Goal: Information Seeking & Learning: Learn about a topic

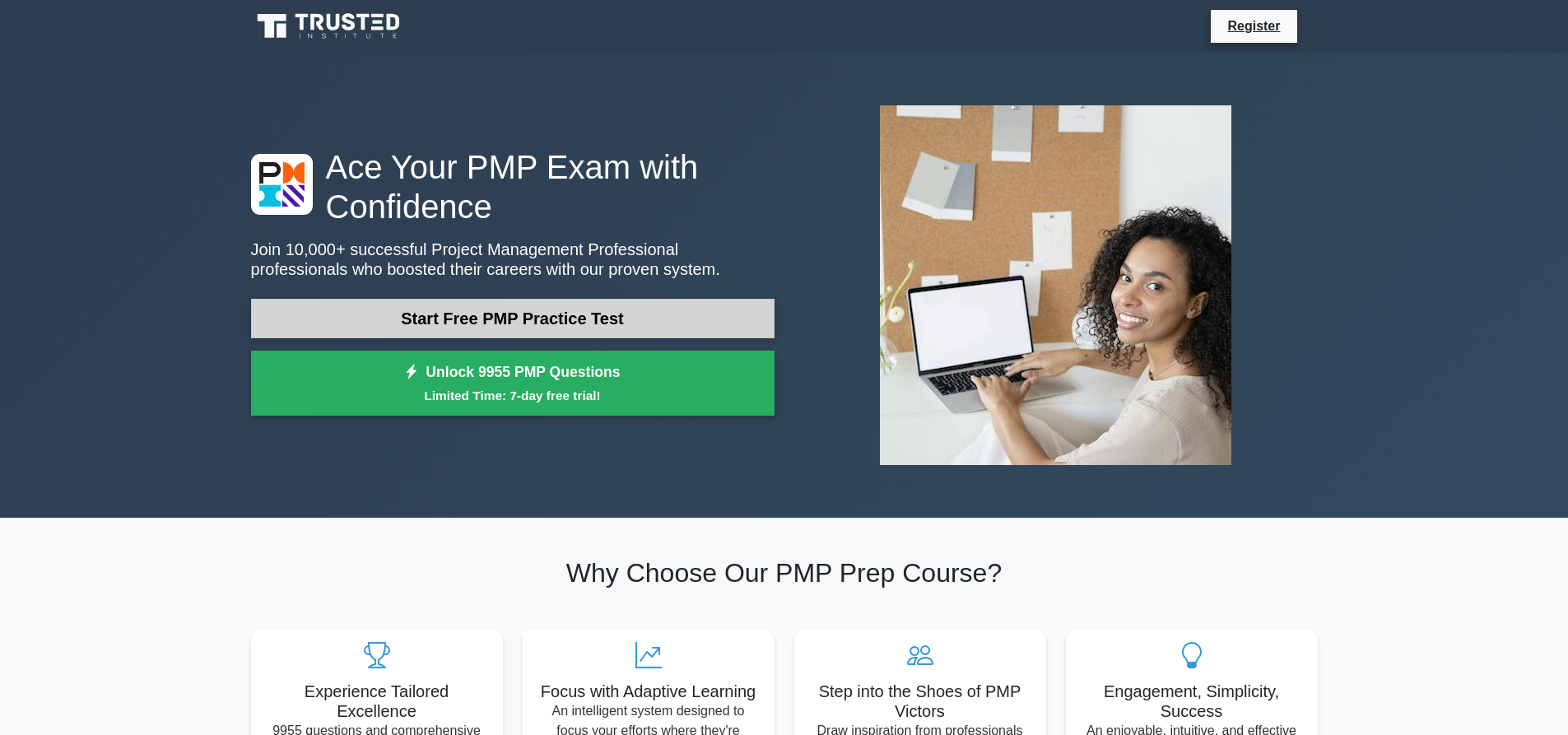
click at [516, 324] on link "Start Free PMP Practice Test" at bounding box center [512, 319] width 523 height 40
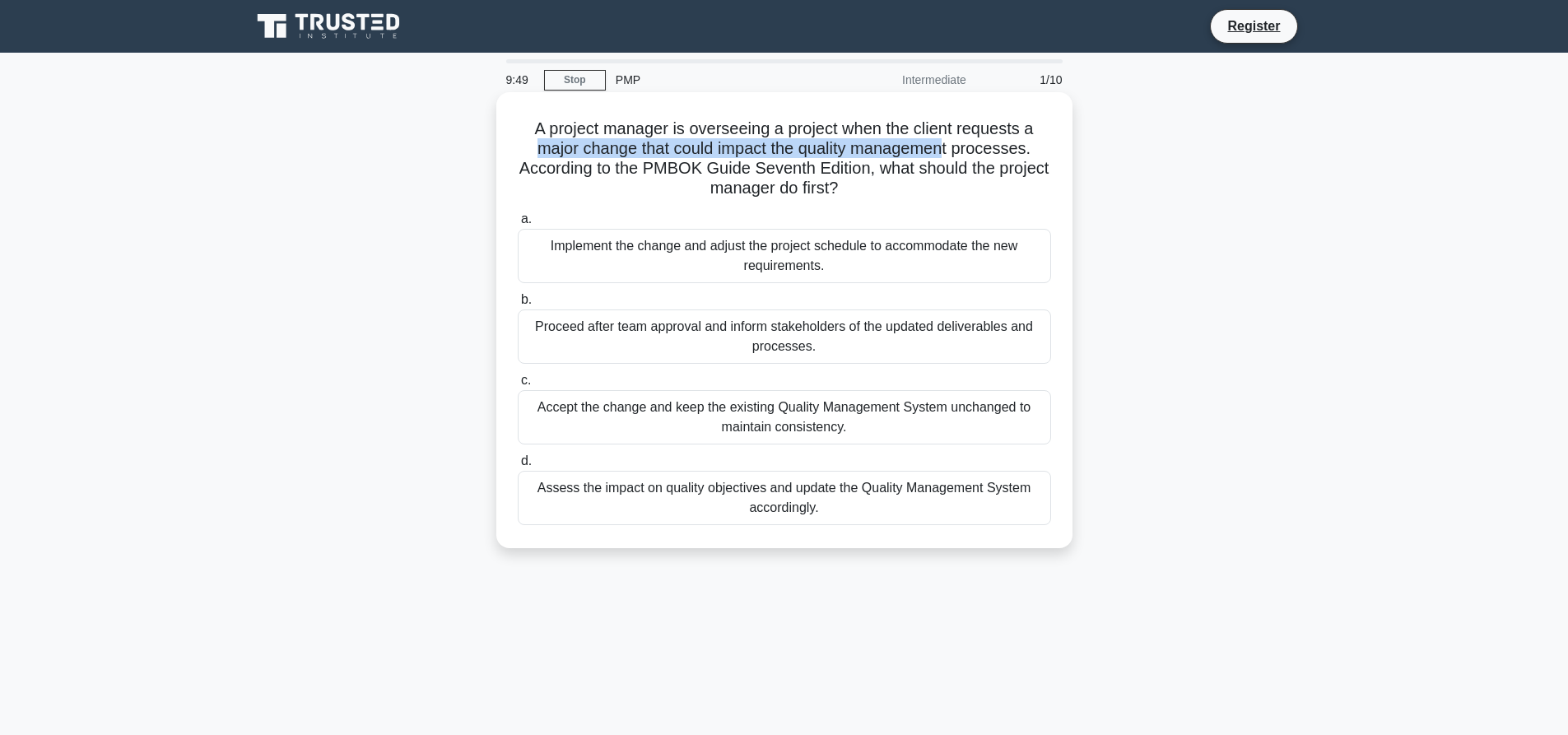
drag, startPoint x: 535, startPoint y: 153, endPoint x: 952, endPoint y: 157, distance: 417.0
click at [952, 157] on h5 "A project manager is overseeing a project when the client requests a major chan…" at bounding box center [784, 159] width 537 height 81
drag, startPoint x: 730, startPoint y: 164, endPoint x: 918, endPoint y: 171, distance: 188.1
click at [918, 171] on h5 "A project manager is overseeing a project when the client requests a major chan…" at bounding box center [784, 159] width 537 height 81
click at [888, 498] on div "Assess the impact on quality objectives and update the Quality Management Syste…" at bounding box center [784, 498] width 533 height 54
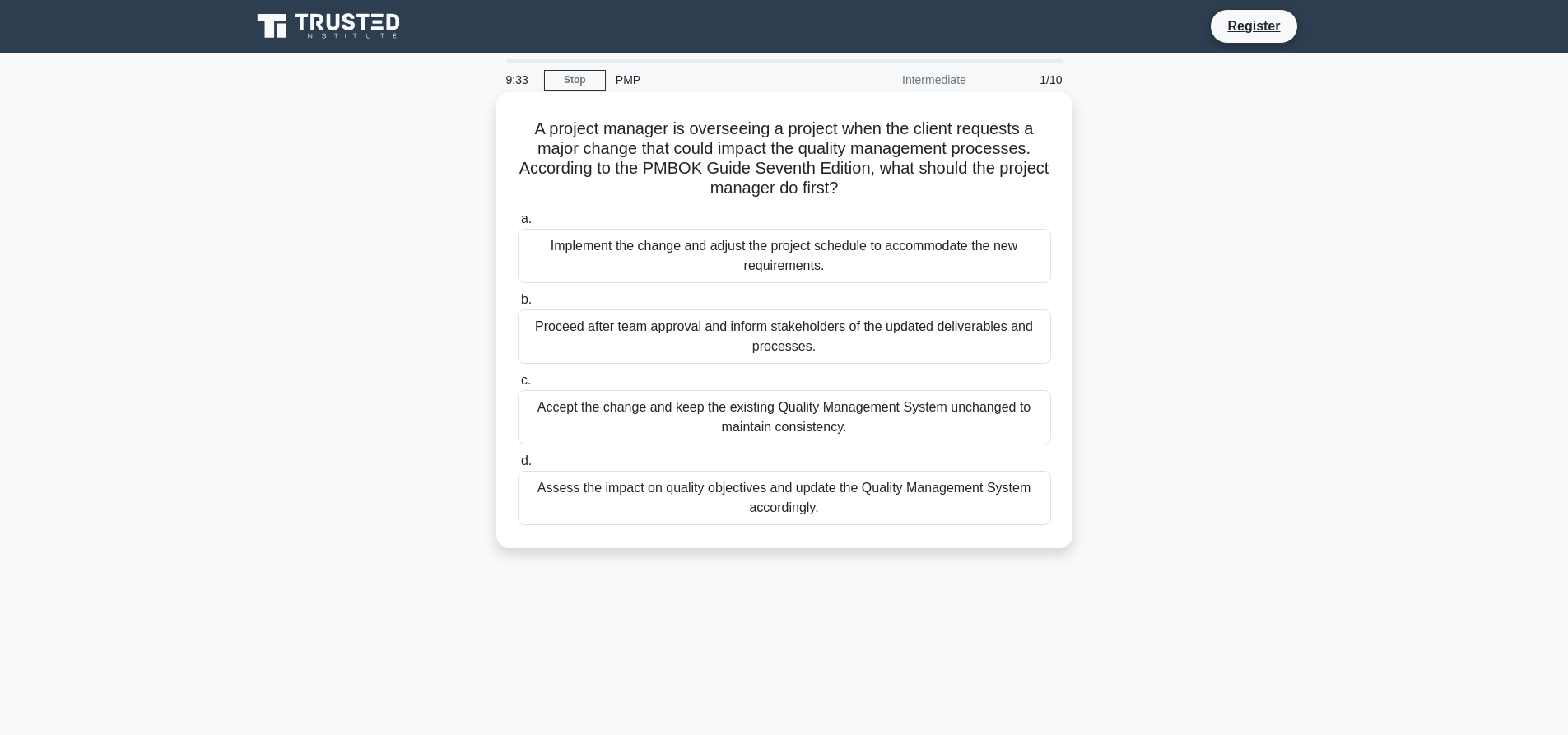
click at [518, 467] on input "d. Assess the impact on quality objectives and update the Quality Management Sy…" at bounding box center [518, 461] width 0 height 11
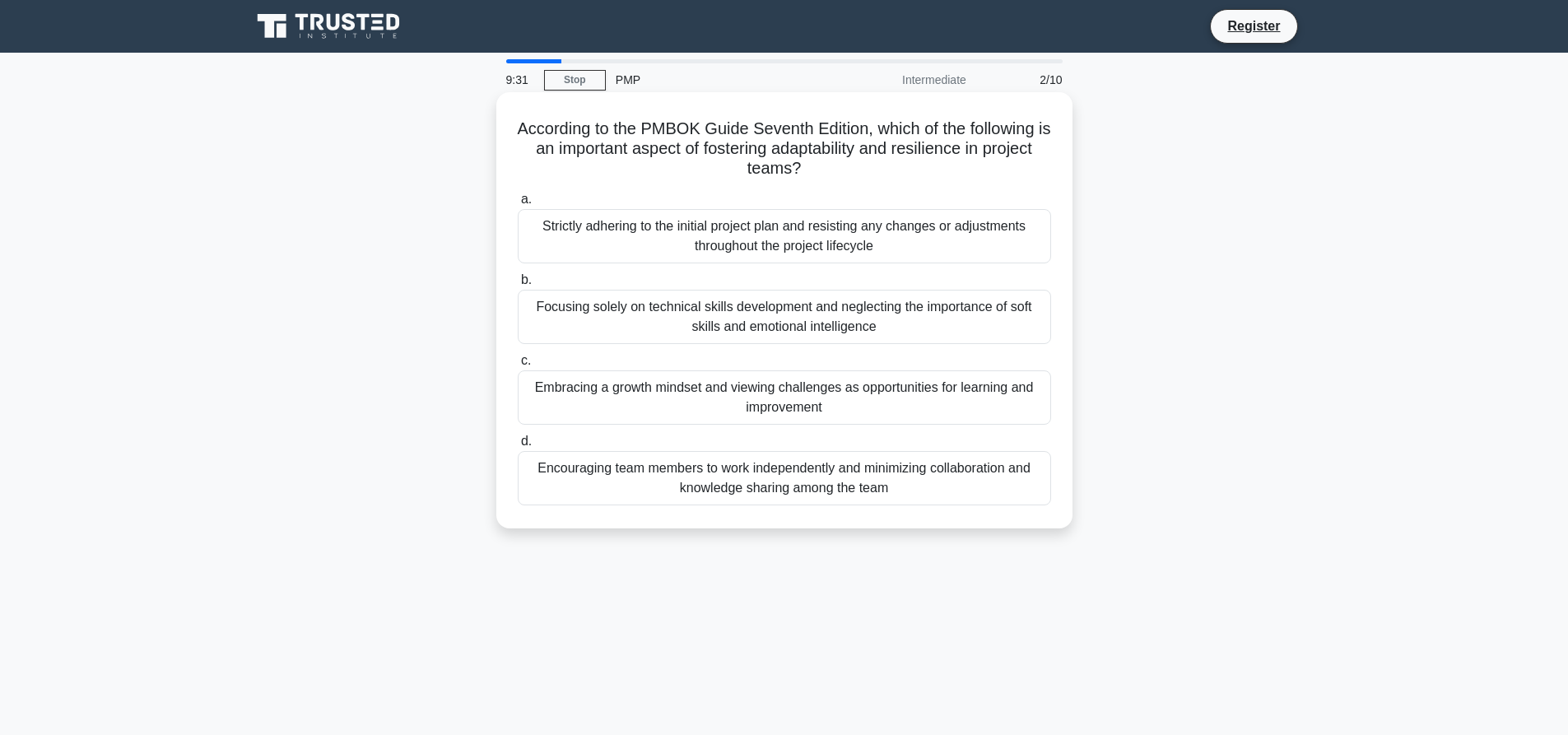
click at [558, 476] on div "Encouraging team members to work independently and minimizing collaboration and…" at bounding box center [784, 478] width 533 height 54
click at [518, 447] on input "d. Encouraging team members to work independently and minimizing collaboration …" at bounding box center [518, 441] width 0 height 11
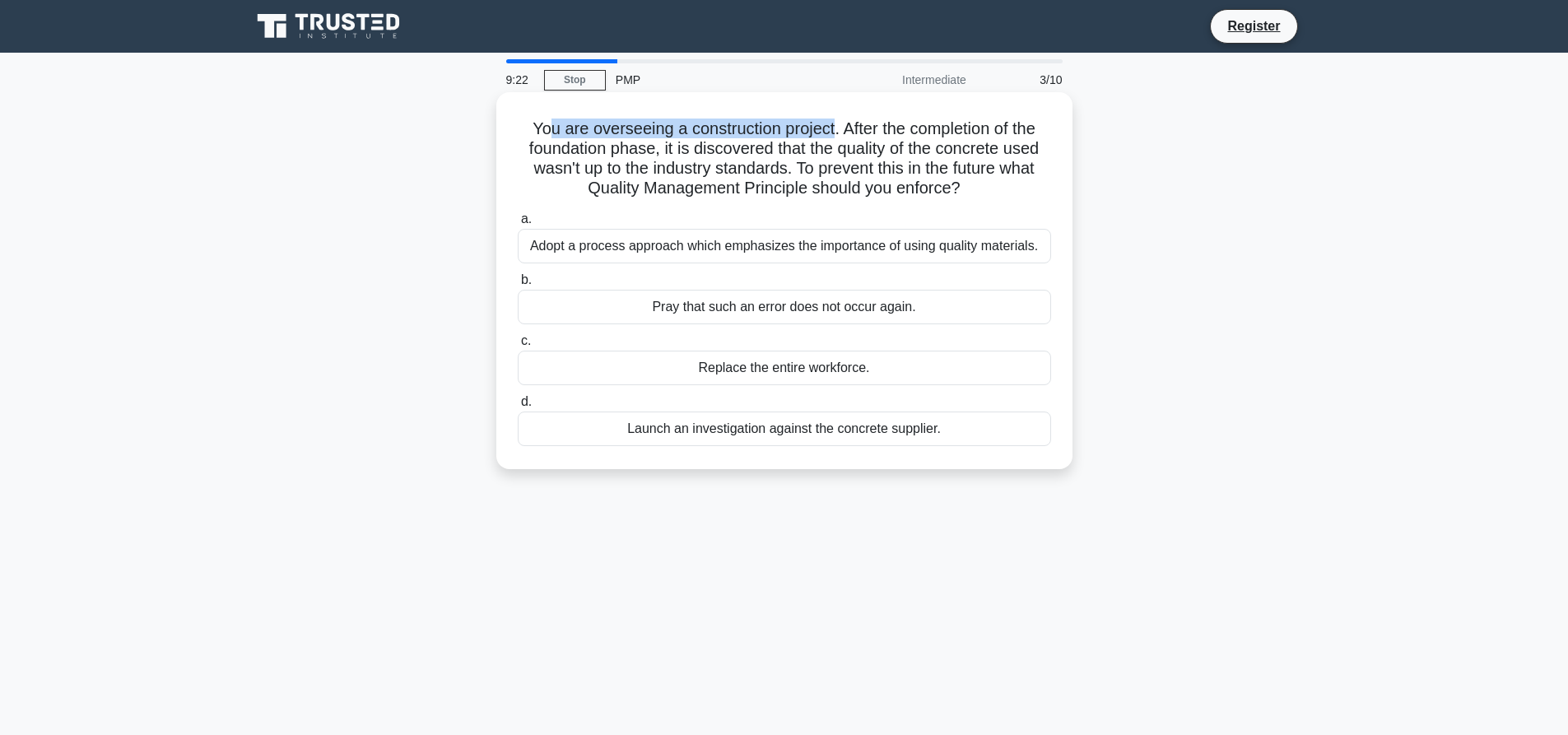
drag, startPoint x: 538, startPoint y: 131, endPoint x: 832, endPoint y: 126, distance: 294.0
click at [832, 126] on h5 "You are overseeing a construction project. After the completion of the foundati…" at bounding box center [784, 159] width 537 height 81
drag, startPoint x: 852, startPoint y: 130, endPoint x: 978, endPoint y: 189, distance: 139.1
click at [978, 189] on h5 "You are overseeing a construction project. After the completion of the foundati…" at bounding box center [784, 159] width 537 height 81
click at [842, 437] on div "Launch an investigation against the concrete supplier." at bounding box center [784, 428] width 533 height 35
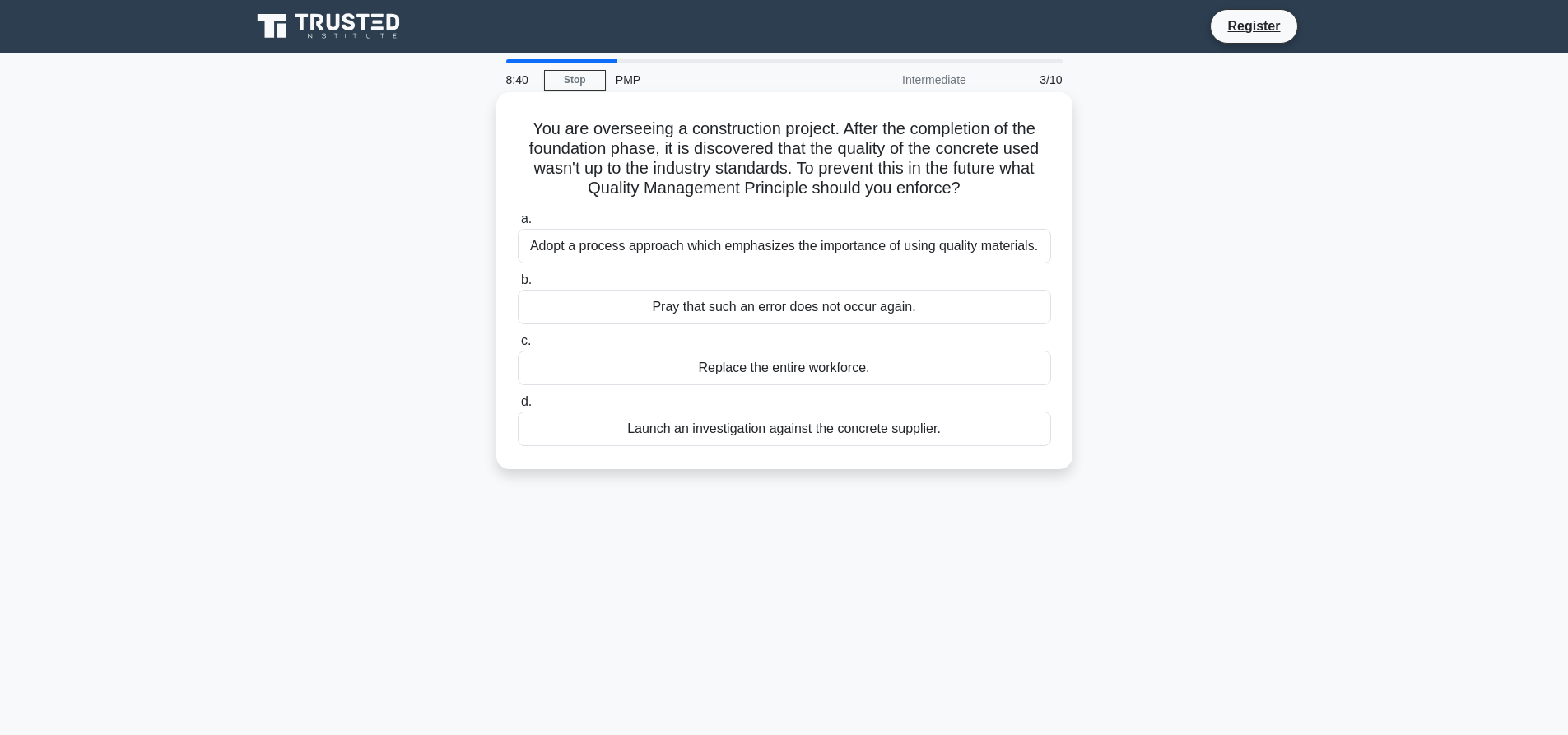
click at [518, 408] on input "d. Launch an investigation against the concrete supplier." at bounding box center [518, 402] width 0 height 11
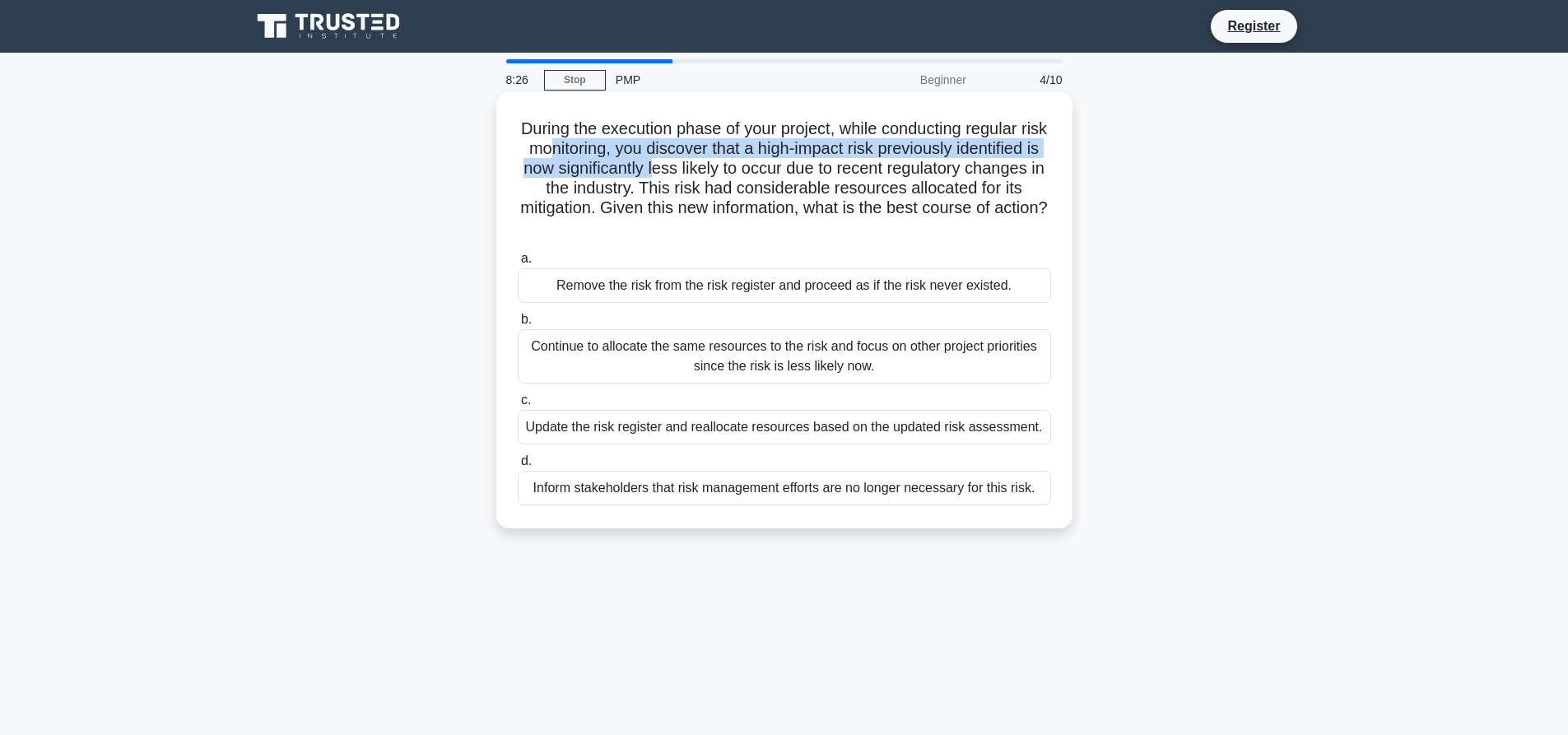
drag, startPoint x: 604, startPoint y: 150, endPoint x: 779, endPoint y: 176, distance: 176.9
click at [779, 176] on h5 "During the execution phase of your project, while conducting regular risk monit…" at bounding box center [784, 179] width 537 height 121
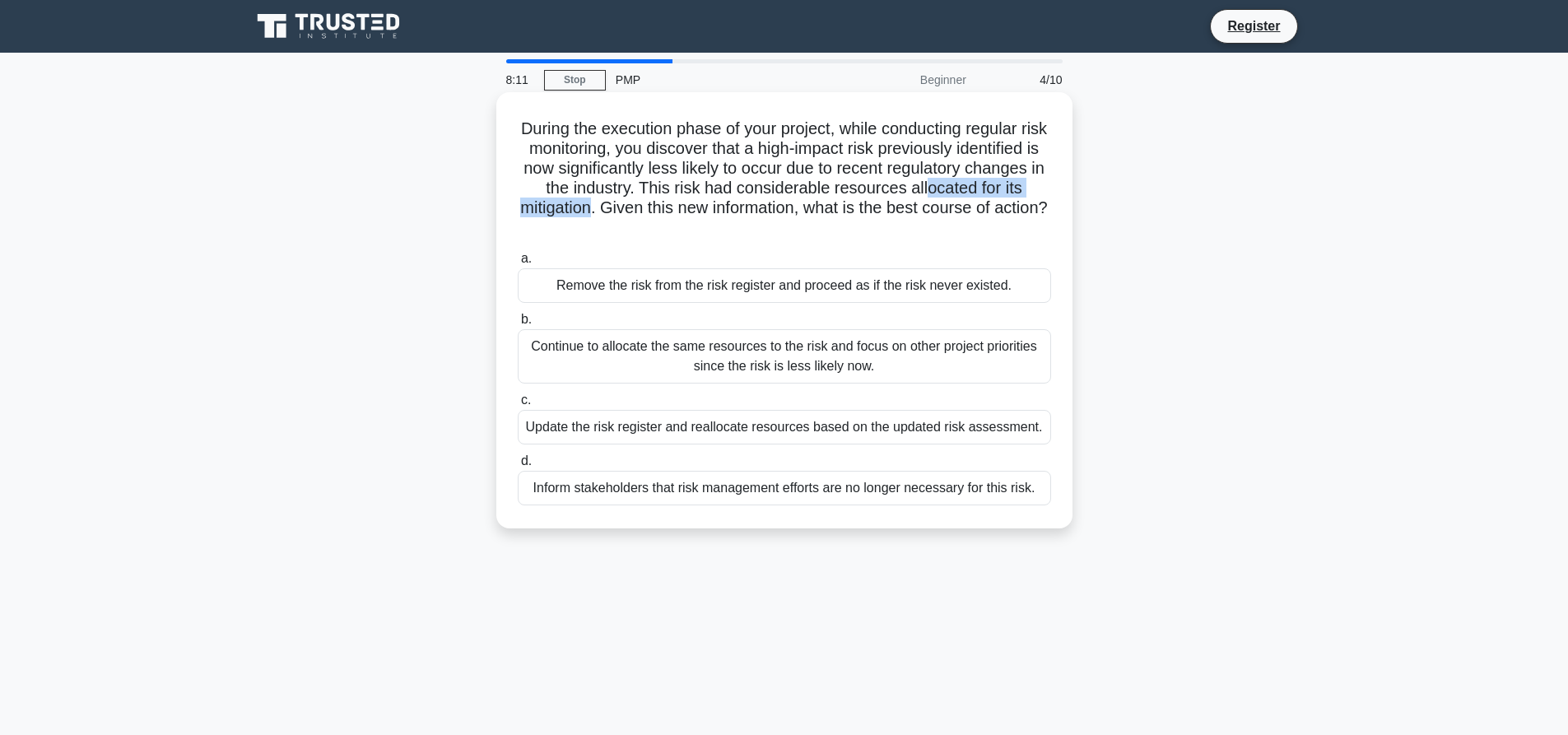
drag, startPoint x: 534, startPoint y: 207, endPoint x: 715, endPoint y: 214, distance: 181.1
click at [715, 214] on h5 "During the execution phase of your project, while conducting regular risk monit…" at bounding box center [784, 179] width 537 height 121
click at [685, 427] on div "Update the risk register and reallocate resources based on the updated risk ass…" at bounding box center [784, 427] width 533 height 35
click at [518, 406] on input "c. Update the risk register and reallocate resources based on the updated risk …" at bounding box center [518, 401] width 0 height 11
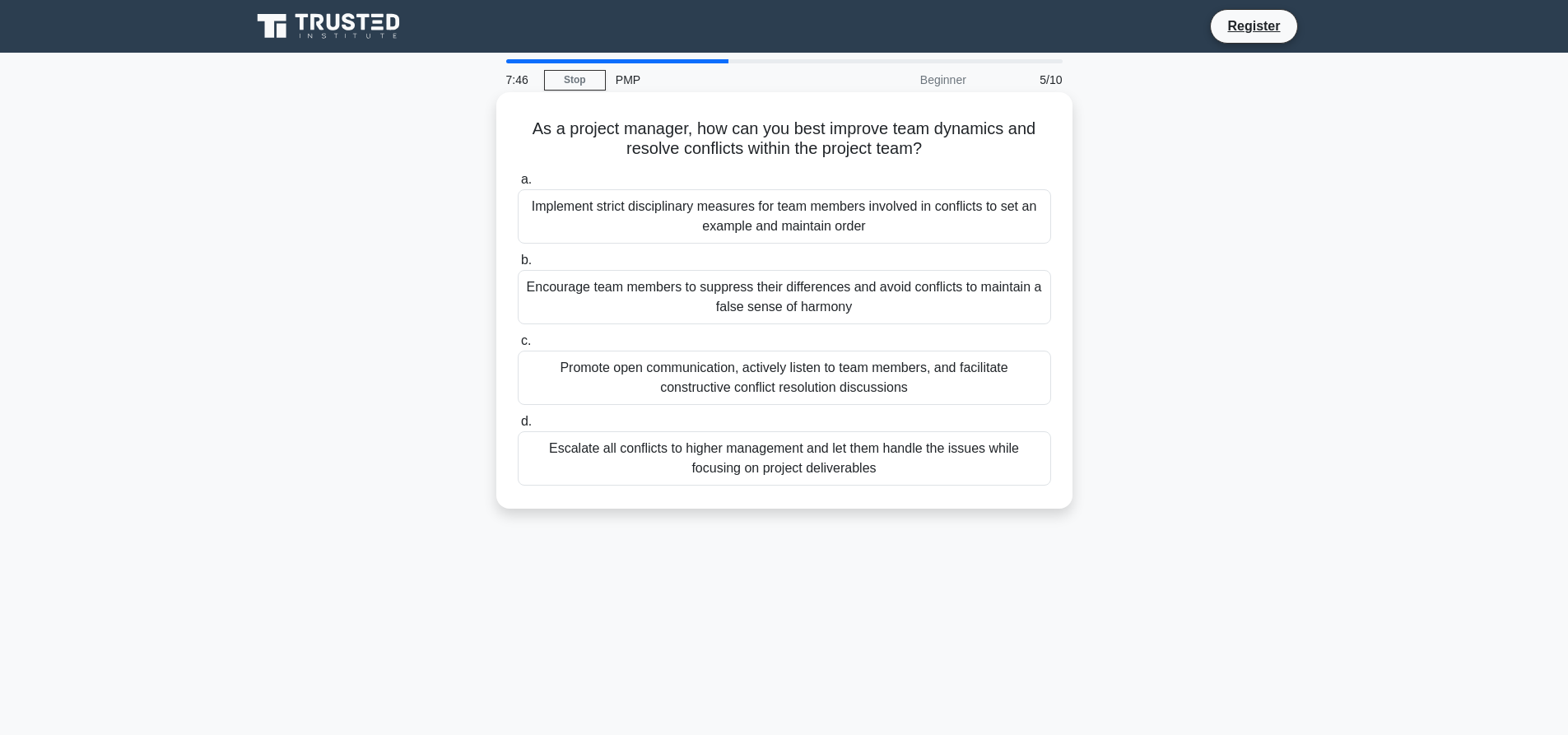
drag, startPoint x: 646, startPoint y: 147, endPoint x: 931, endPoint y: 145, distance: 285.0
click at [931, 145] on h5 "As a project manager, how can you best improve team dynamics and resolve confli…" at bounding box center [784, 139] width 537 height 42
click at [745, 396] on div "Promote open communication, actively listen to team members, and facilitate con…" at bounding box center [784, 378] width 533 height 54
click at [518, 346] on input "c. Promote open communication, actively listen to team members, and facilitate …" at bounding box center [518, 341] width 0 height 11
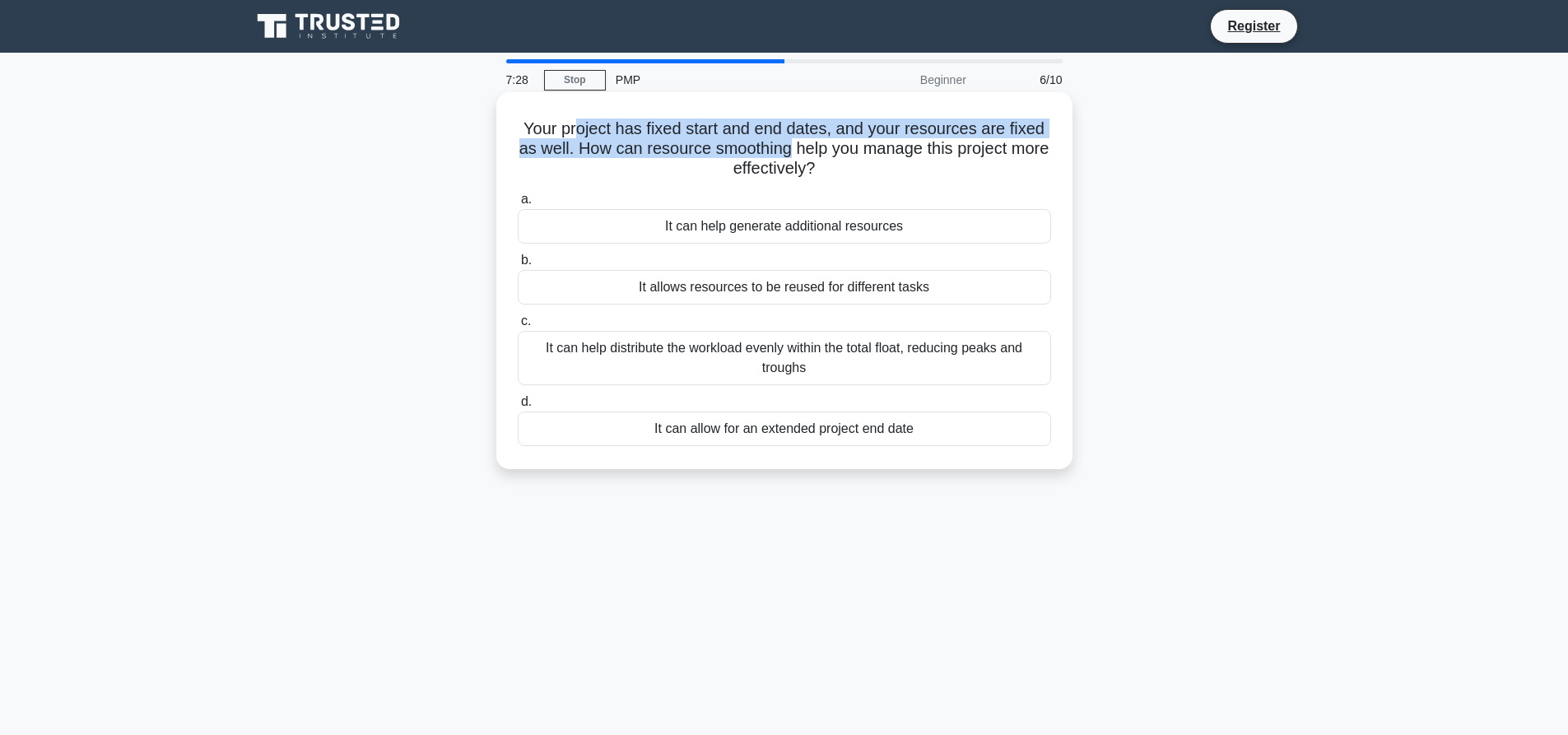
drag, startPoint x: 571, startPoint y: 133, endPoint x: 814, endPoint y: 145, distance: 243.3
click at [814, 145] on h5 "Your project has fixed start and end dates, and your resources are fixed as wel…" at bounding box center [784, 149] width 537 height 61
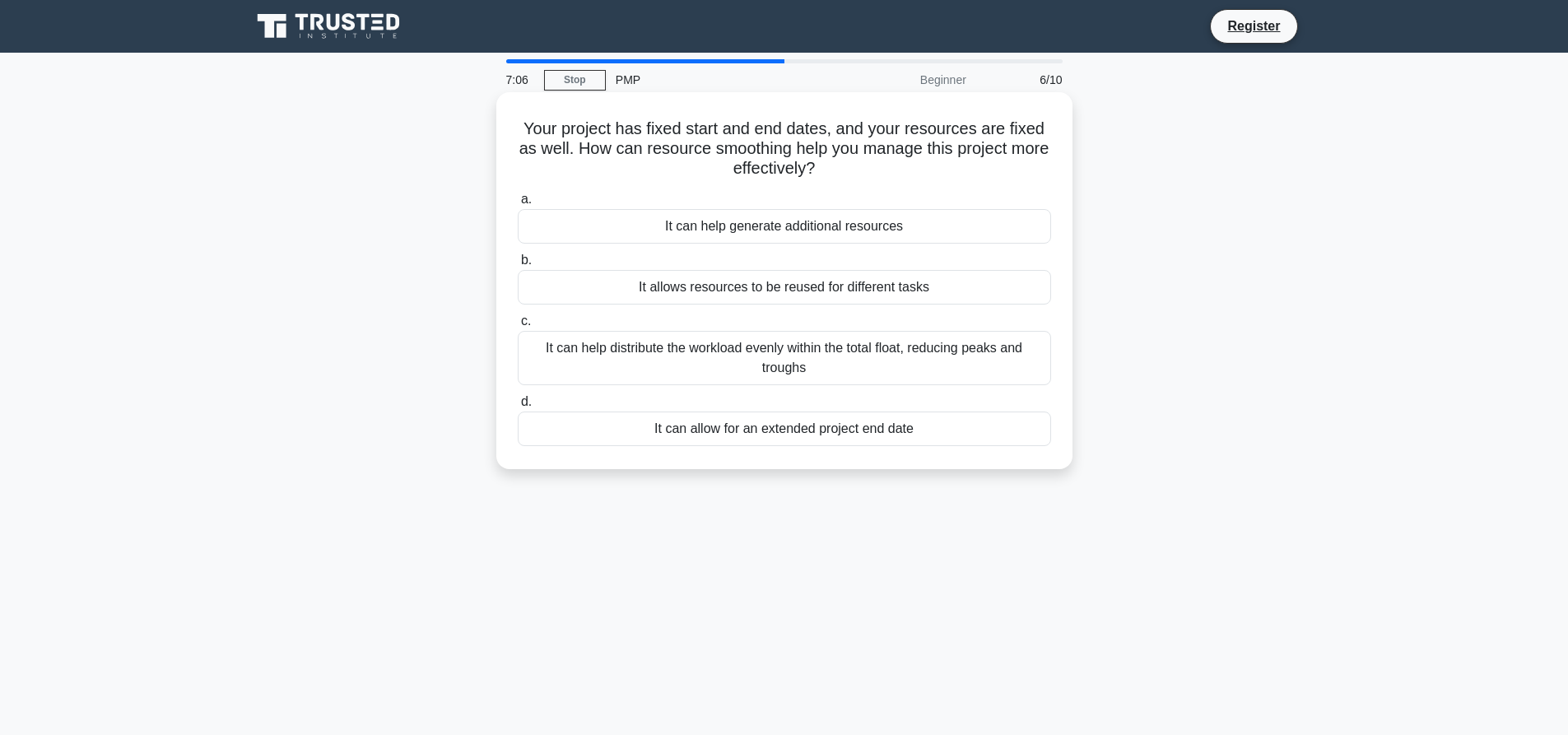
click at [733, 360] on div "It can help distribute the workload evenly within the total float, reducing pea…" at bounding box center [784, 358] width 533 height 54
click at [518, 326] on input "c. It can help distribute the workload evenly within the total float, reducing …" at bounding box center [518, 322] width 0 height 11
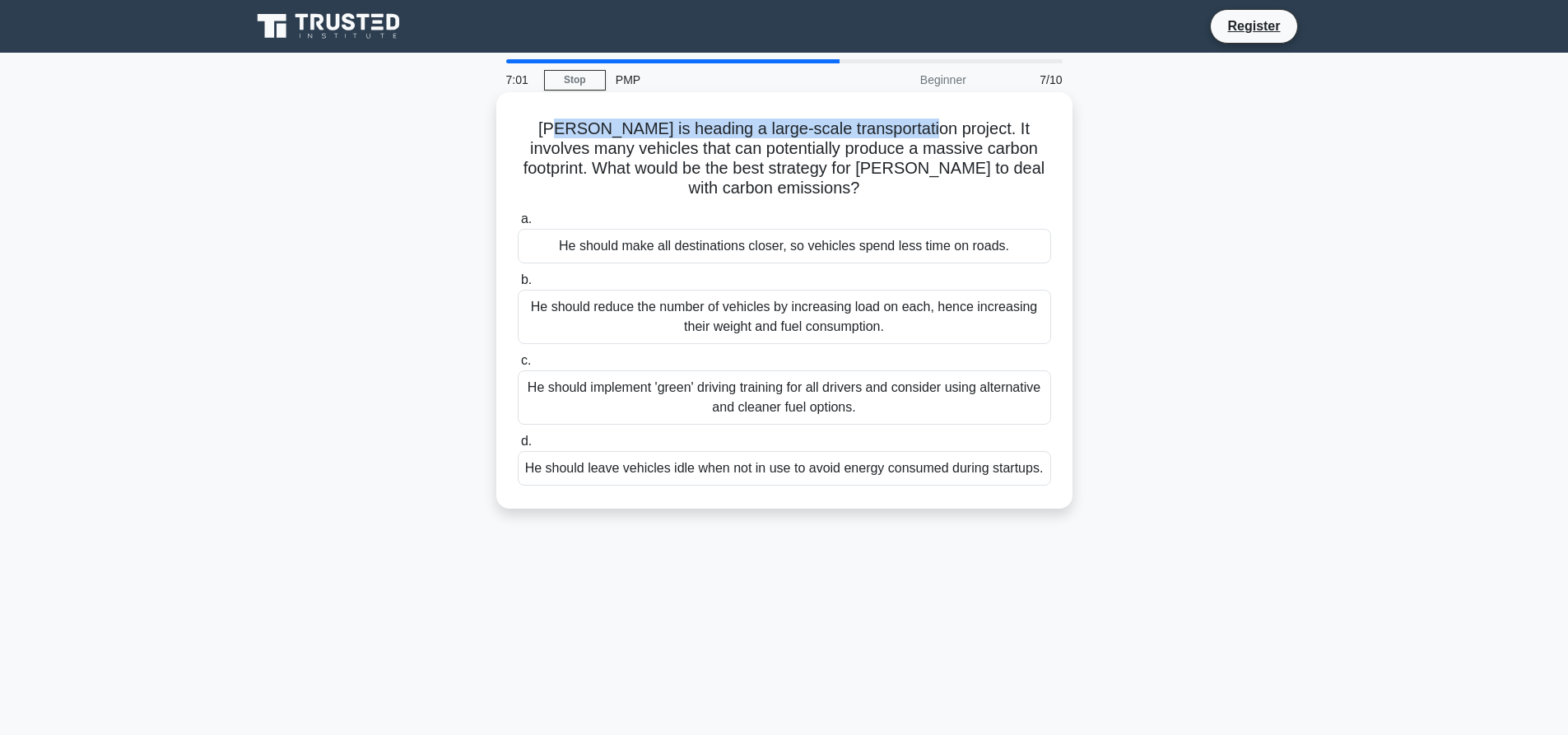
drag, startPoint x: 550, startPoint y: 129, endPoint x: 904, endPoint y: 125, distance: 354.0
click at [904, 125] on h5 "Paul is heading a large-scale transportation project. It involves many vehicles…" at bounding box center [784, 159] width 537 height 81
click at [858, 388] on div "He should implement 'green' driving training for all drivers and consider using…" at bounding box center [784, 398] width 533 height 54
click at [518, 366] on input "c. He should implement 'green' driving training for all drivers and consider us…" at bounding box center [518, 361] width 0 height 11
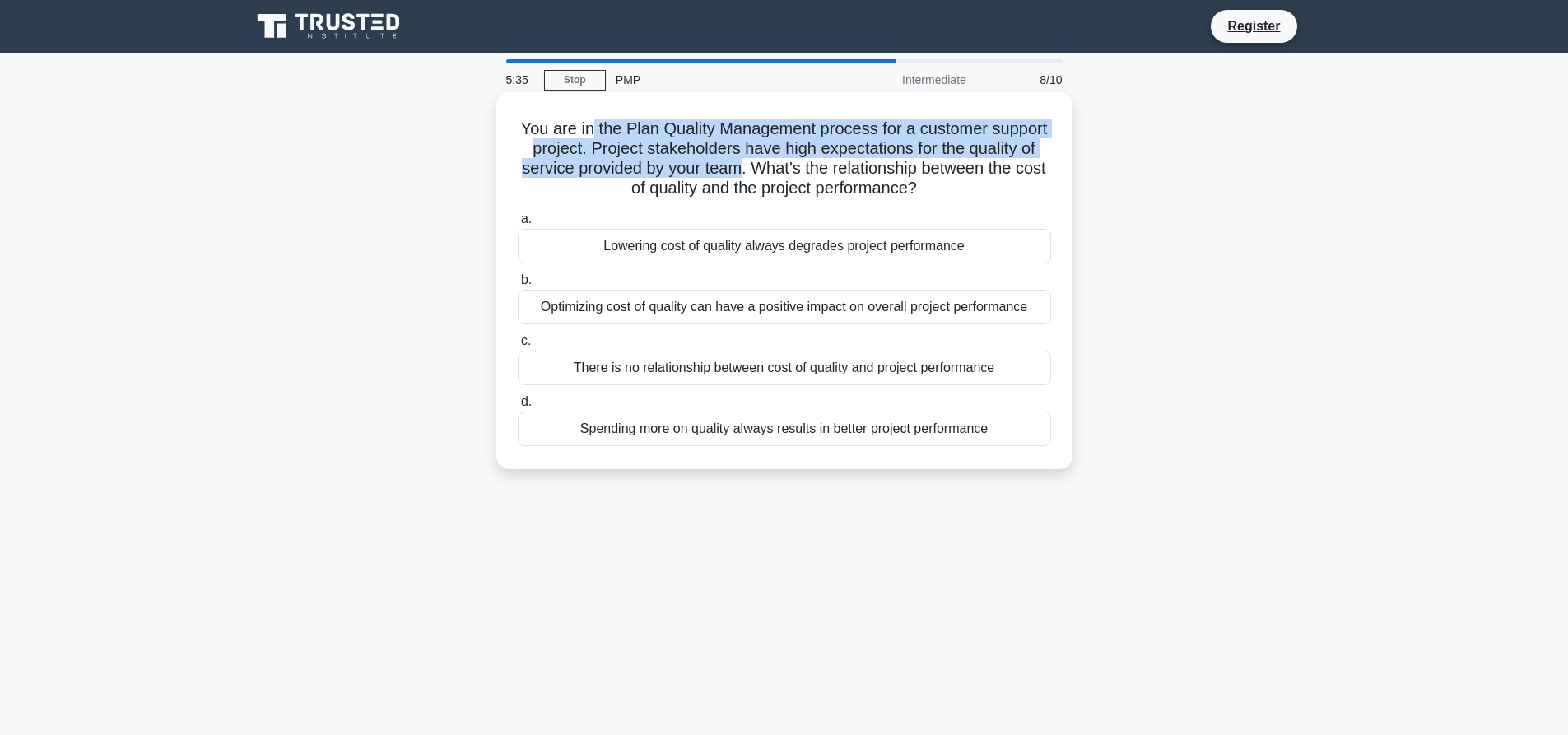
drag, startPoint x: 618, startPoint y: 131, endPoint x: 841, endPoint y: 164, distance: 225.4
click at [841, 164] on h5 "You are in the Plan Quality Management process for a customer support project. …" at bounding box center [784, 159] width 537 height 81
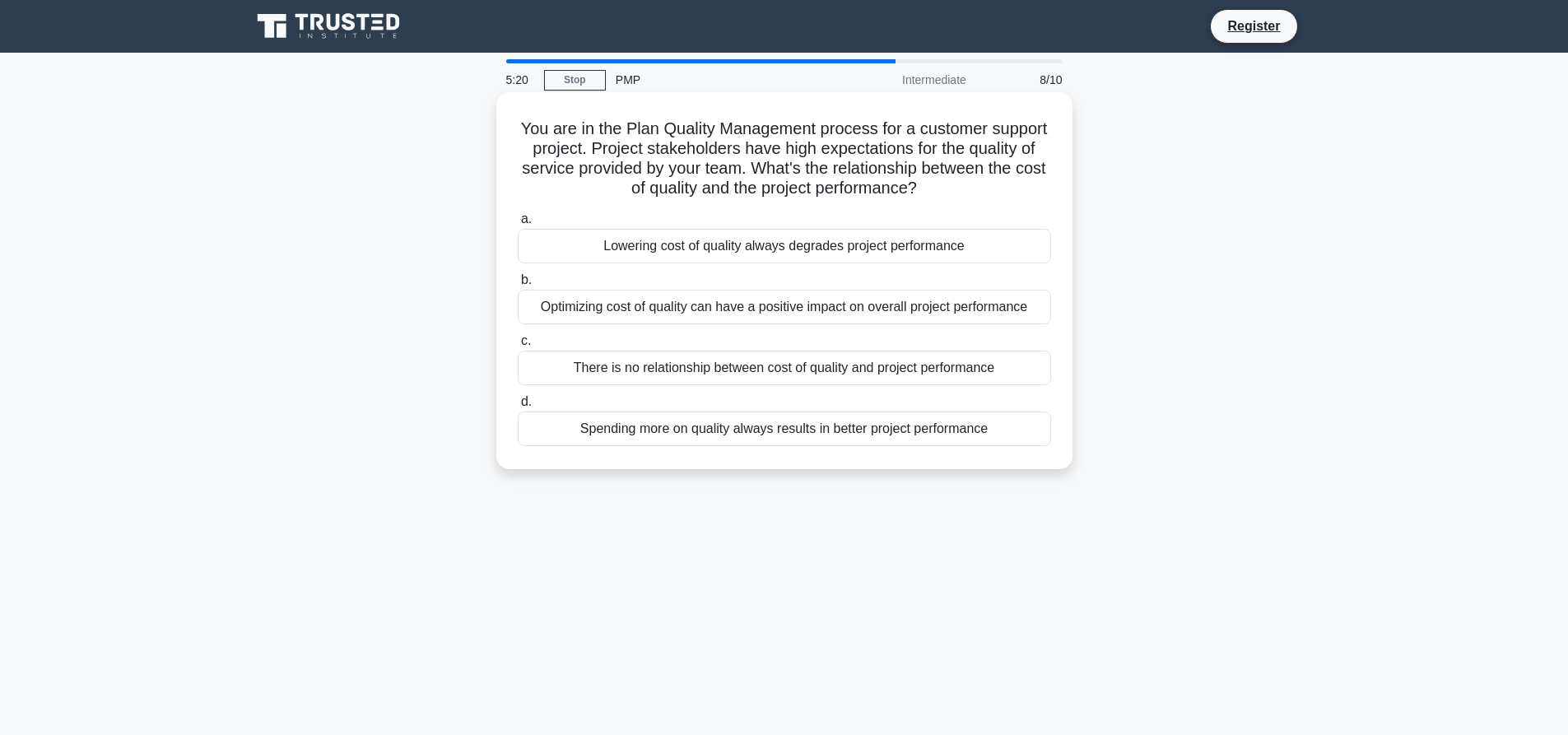
click at [704, 317] on div "Optimizing cost of quality can have a positive impact on overall project perfor…" at bounding box center [784, 307] width 533 height 35
click at [518, 286] on input "b. Optimizing cost of quality can have a positive impact on overall project per…" at bounding box center [518, 280] width 0 height 11
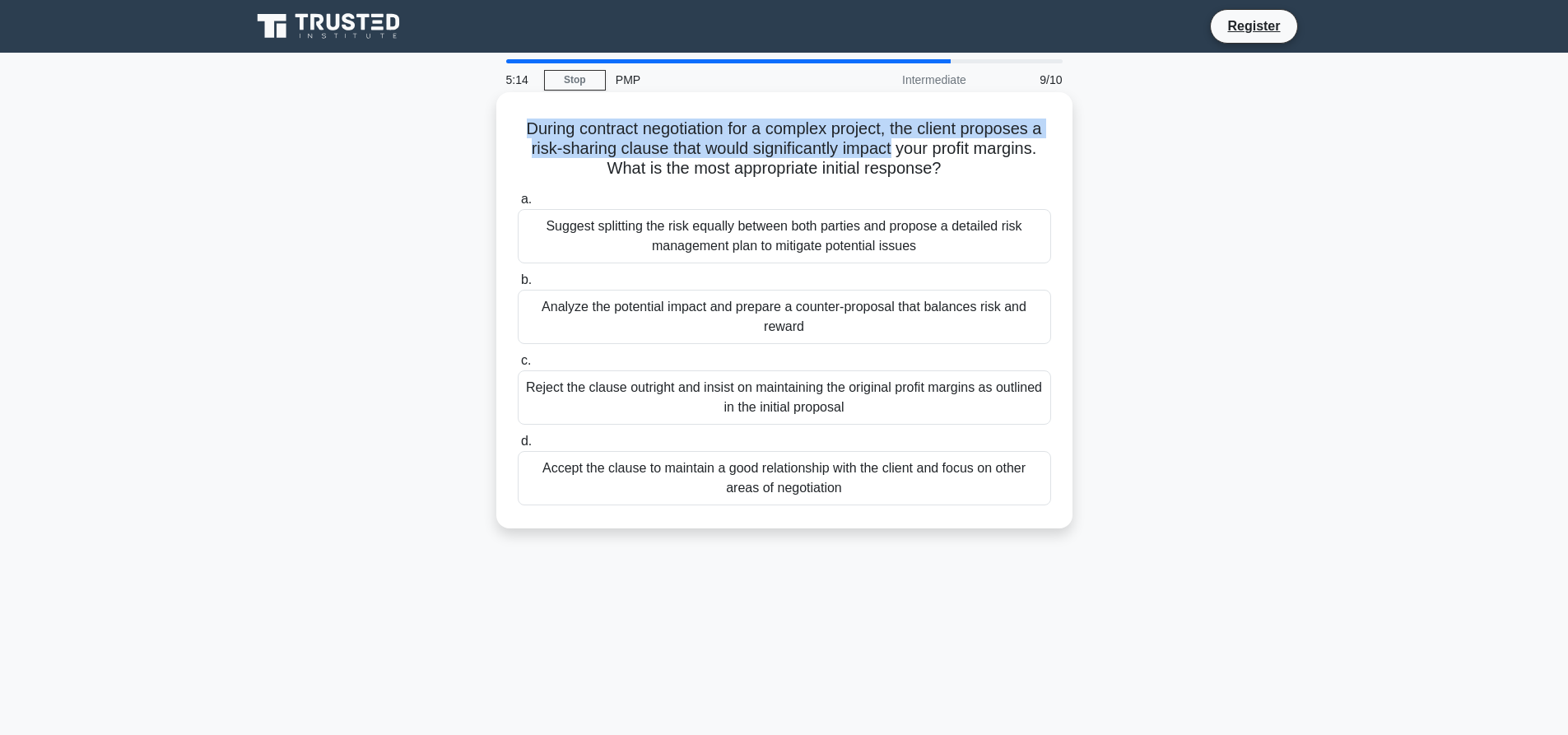
drag, startPoint x: 519, startPoint y: 124, endPoint x: 896, endPoint y: 140, distance: 377.3
click at [896, 140] on h5 "During contract negotiation for a complex project, the client proposes a risk-s…" at bounding box center [784, 149] width 537 height 61
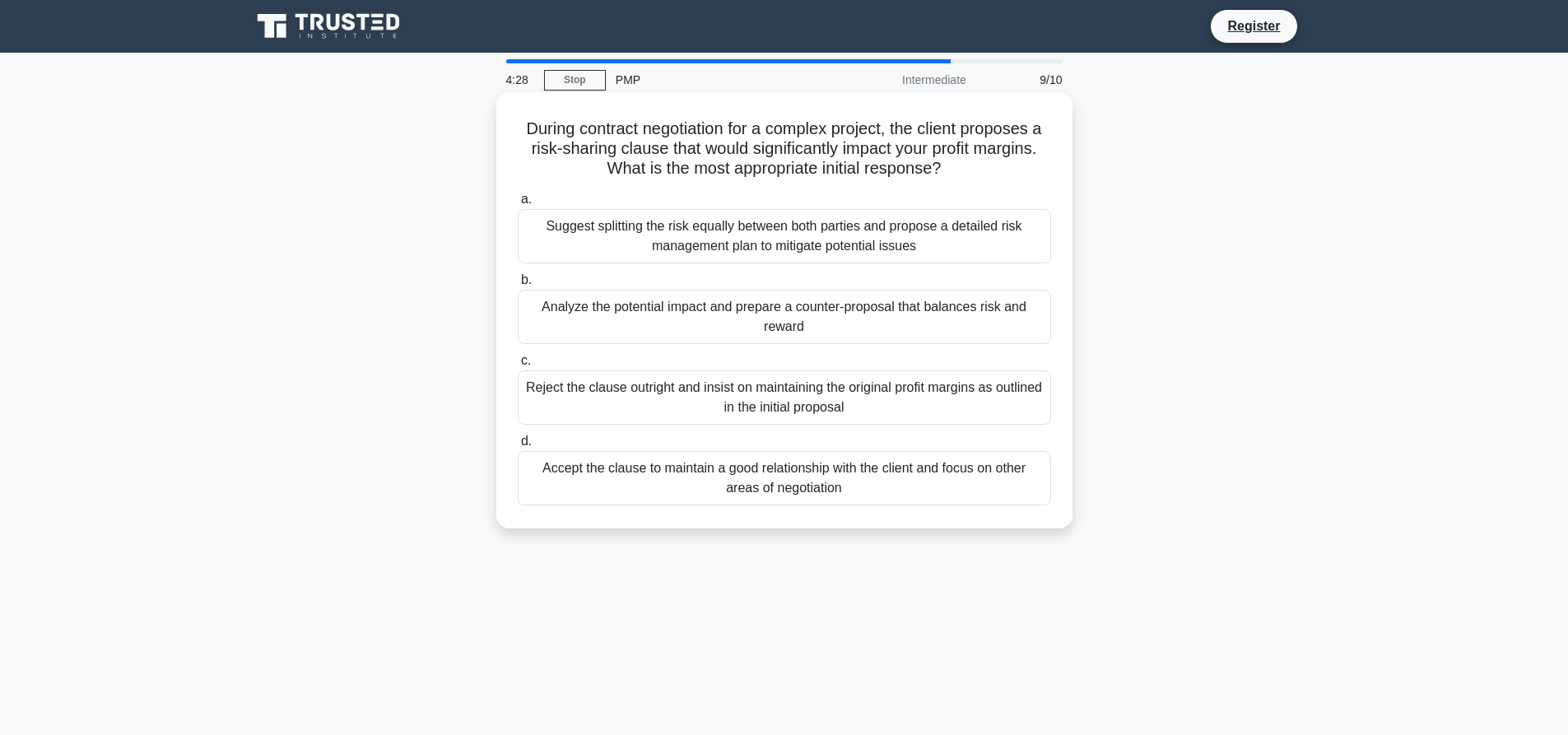
click at [799, 313] on div "Analyze the potential impact and prepare a counter-proposal that balances risk …" at bounding box center [784, 317] width 533 height 54
click at [518, 286] on input "b. Analyze the potential impact and prepare a counter-proposal that balances ri…" at bounding box center [518, 280] width 0 height 11
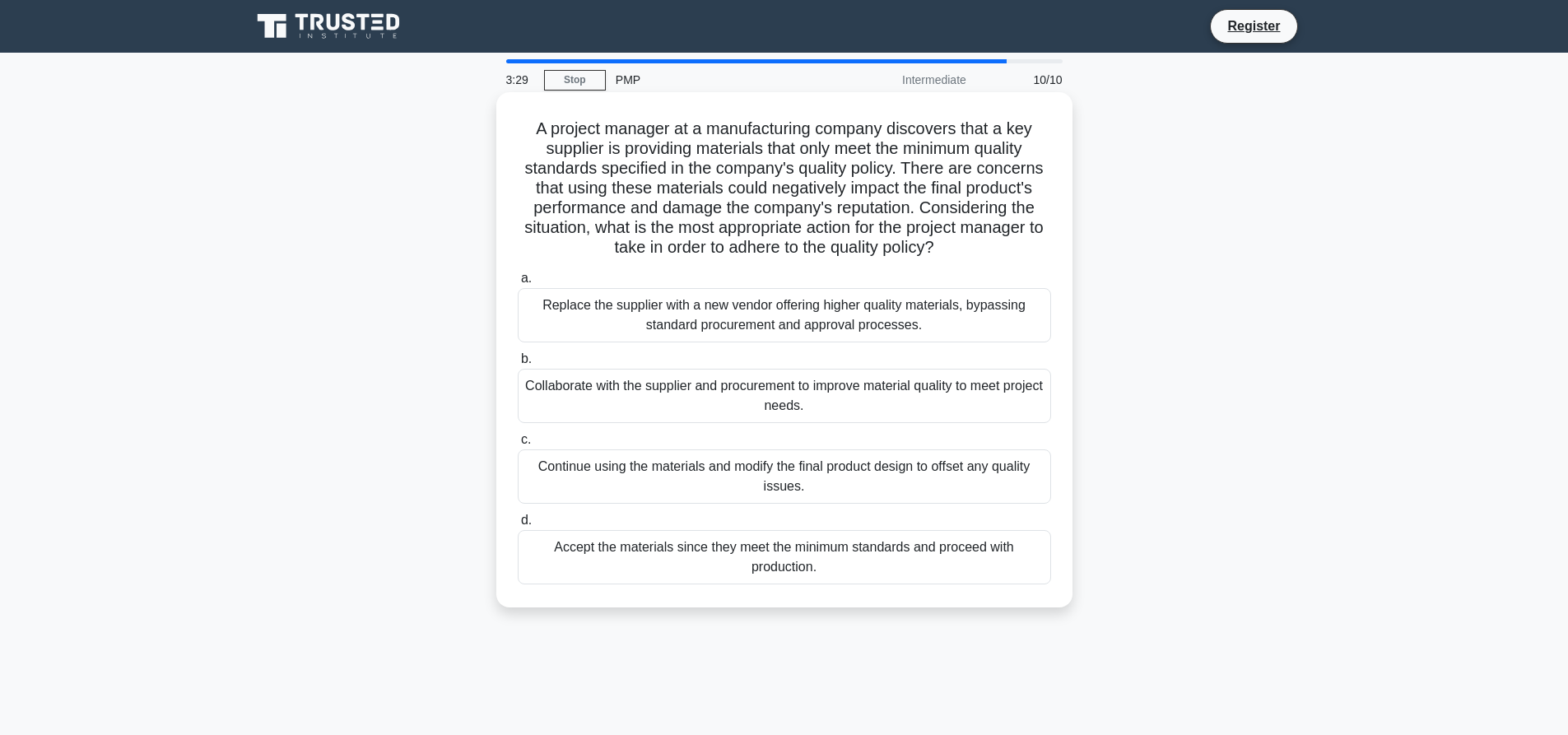
click at [597, 395] on div "Collaborate with the supplier and procurement to improve material quality to me…" at bounding box center [784, 396] width 533 height 54
click at [518, 365] on input "b. Collaborate with the supplier and procurement to improve material quality to…" at bounding box center [518, 359] width 0 height 11
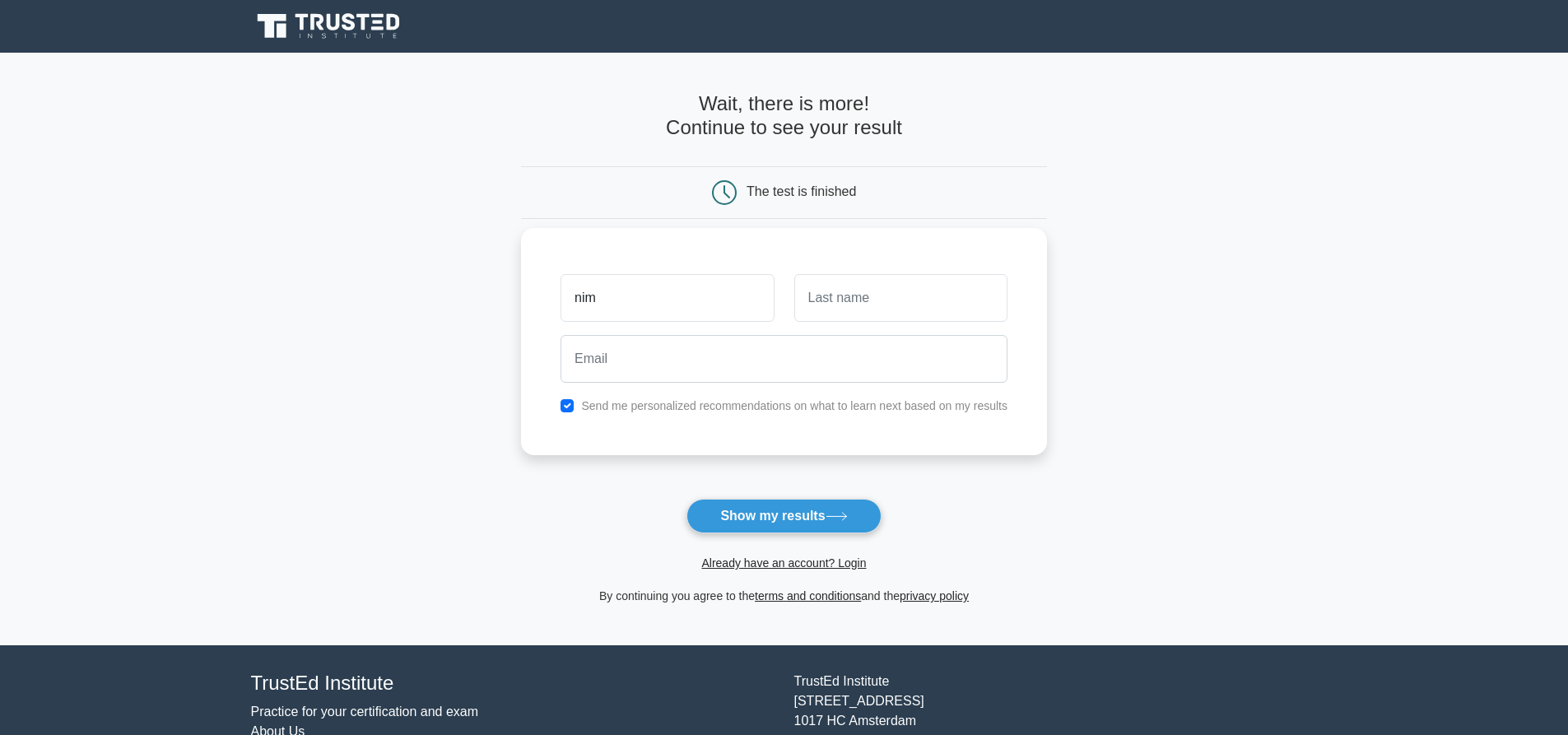
type input "nim"
click at [886, 307] on input "text" at bounding box center [901, 298] width 214 height 47
type input "tan"
click at [716, 376] on input "email" at bounding box center [784, 359] width 447 height 47
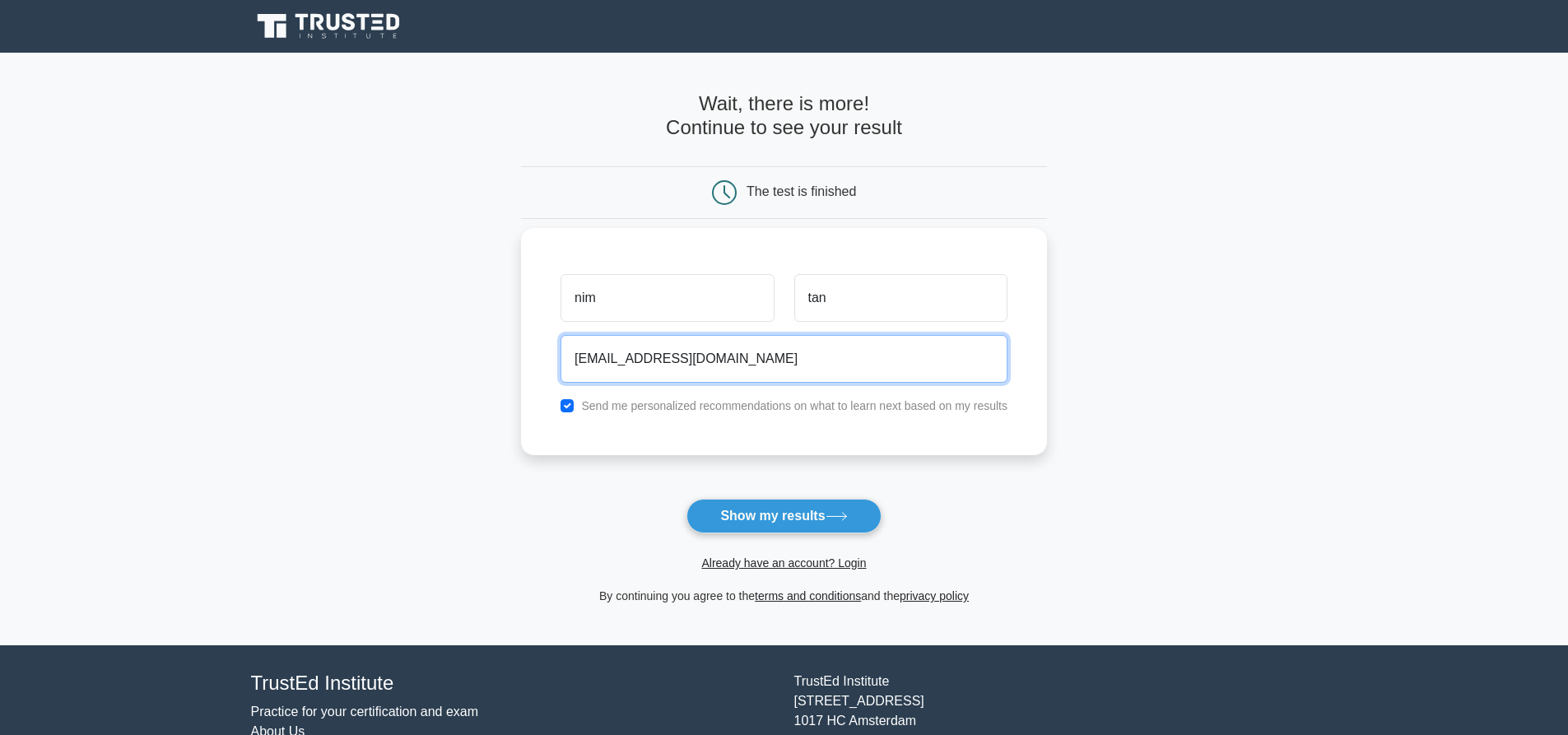
type input "[EMAIL_ADDRESS][DOMAIN_NAME]"
click at [566, 409] on input "checkbox" at bounding box center [566, 406] width 13 height 13
checkbox input "false"
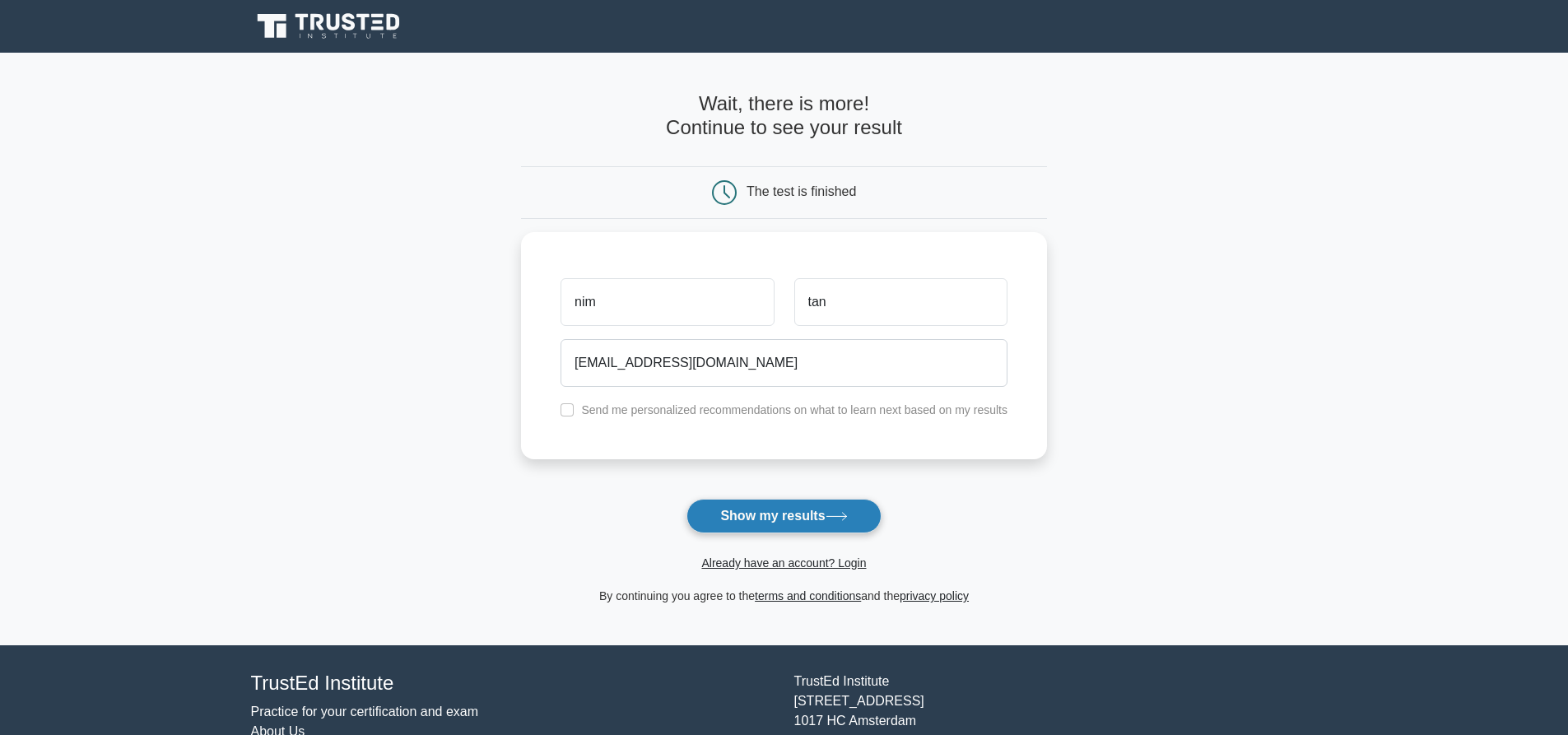
click at [793, 529] on button "Show my results" at bounding box center [783, 515] width 194 height 35
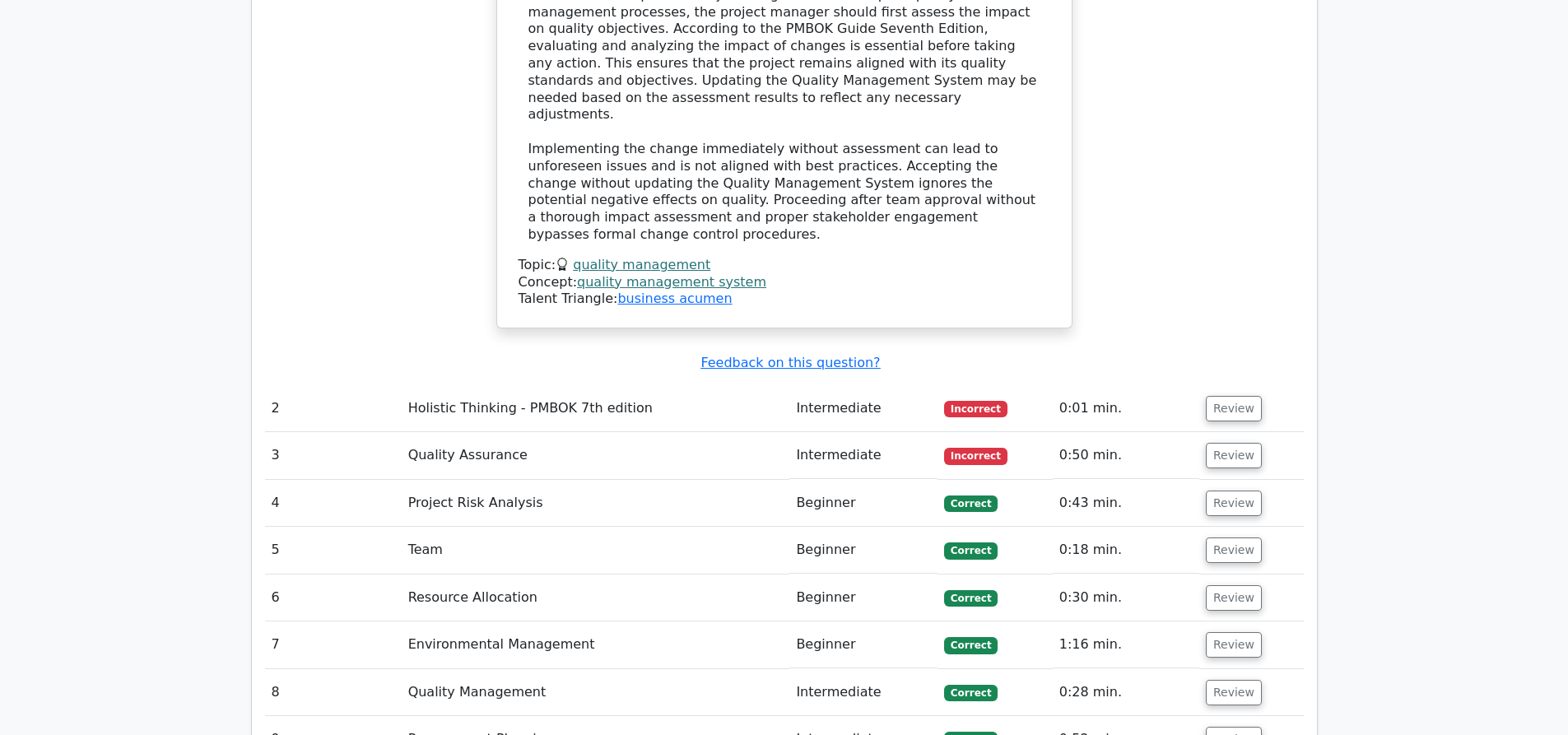
scroll to position [2092, 0]
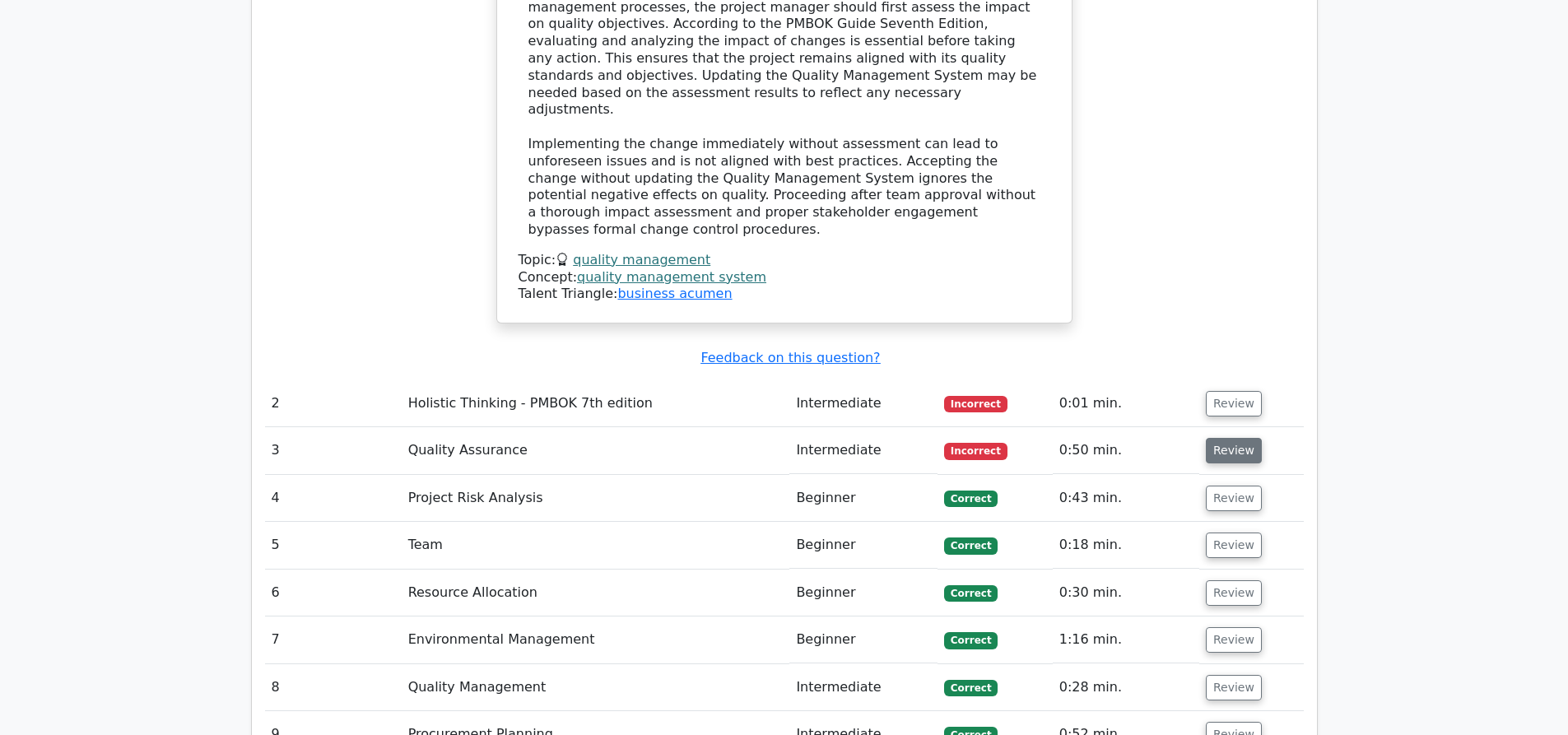
click at [1244, 438] on button "Review" at bounding box center [1234, 451] width 56 height 26
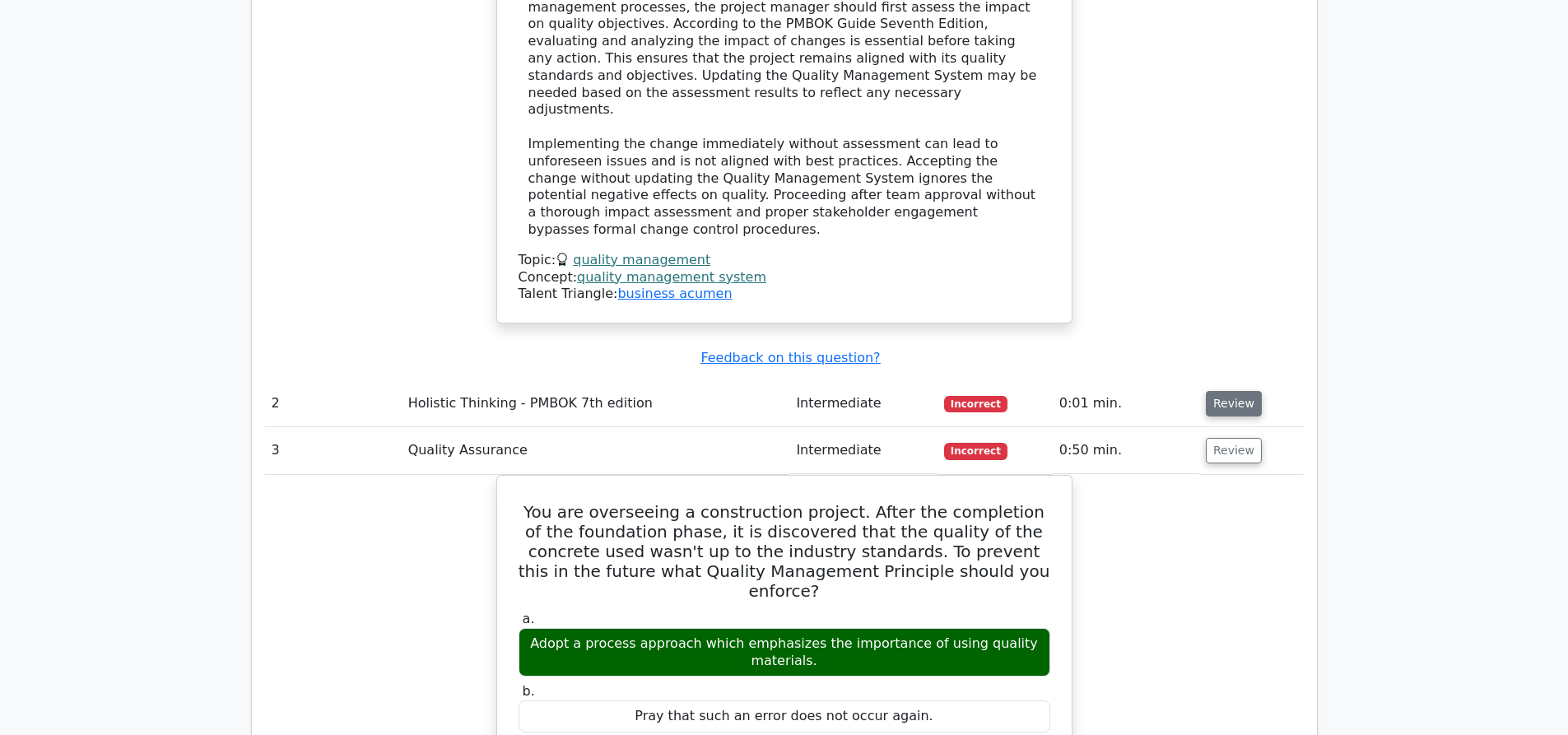
click at [1219, 391] on button "Review" at bounding box center [1234, 404] width 56 height 26
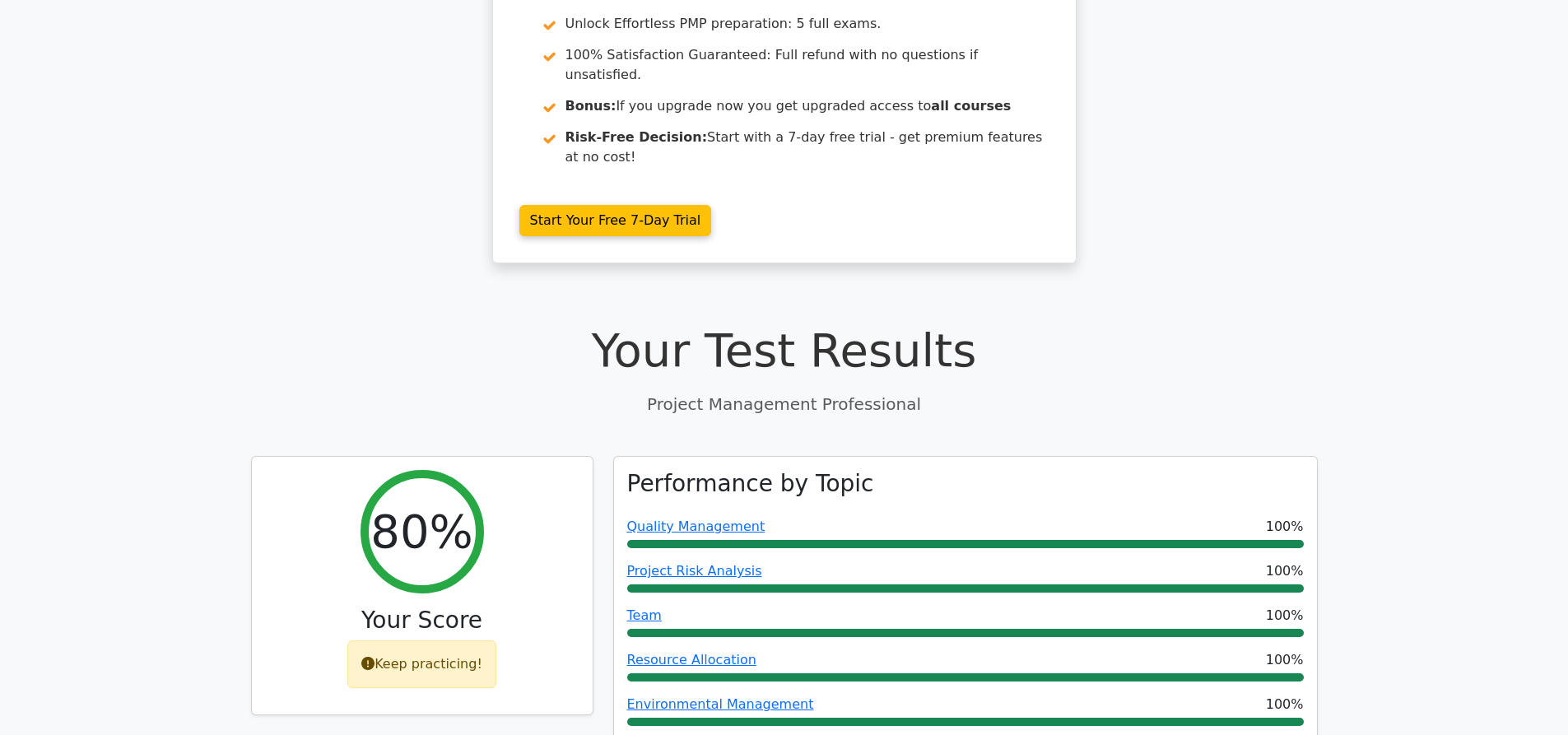
scroll to position [303, 0]
